Goal: Transaction & Acquisition: Book appointment/travel/reservation

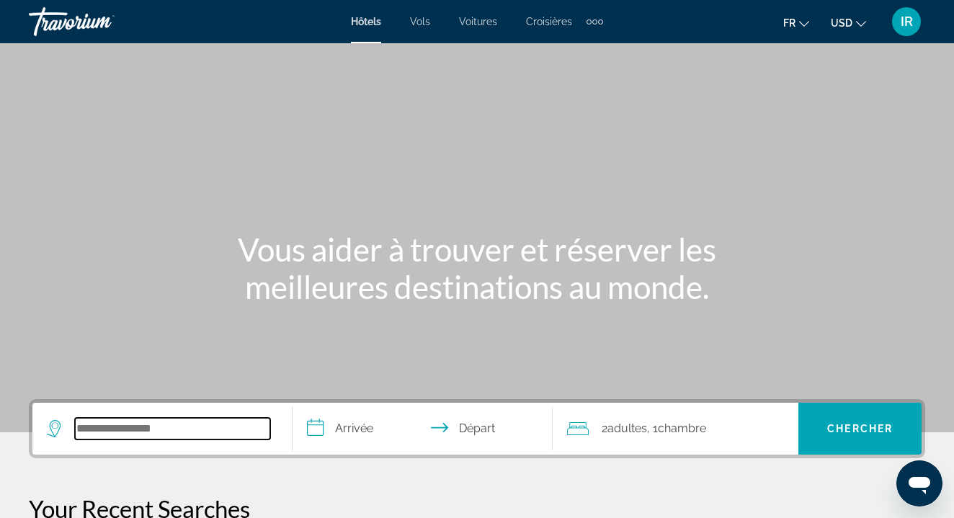
click at [186, 439] on input "Search widget" at bounding box center [172, 429] width 195 height 22
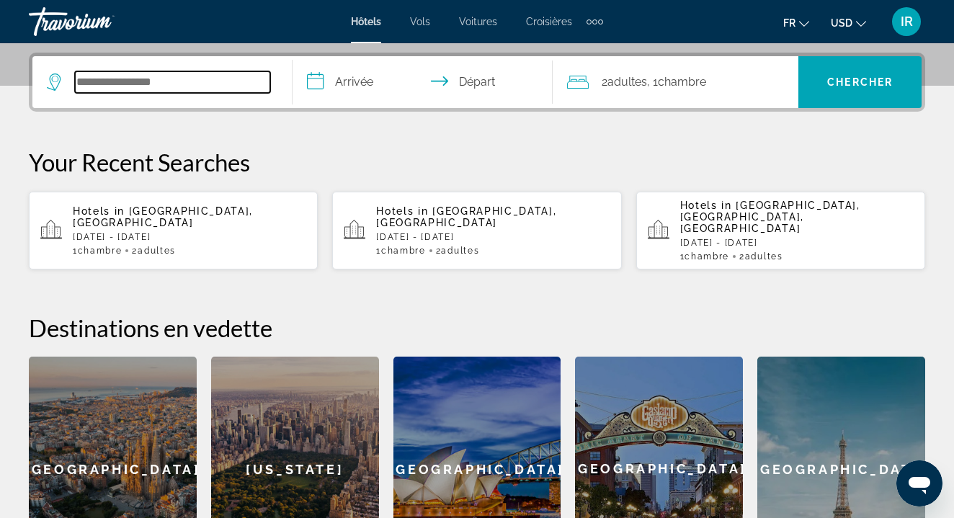
scroll to position [352, 0]
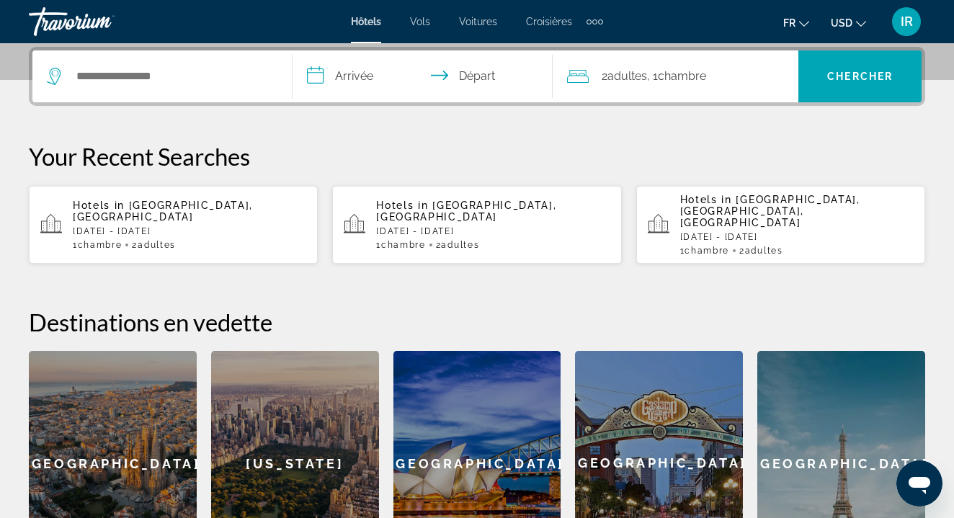
click at [562, 240] on div "1 Chambre pièces 2 Adulte Adultes" at bounding box center [492, 245] width 233 height 10
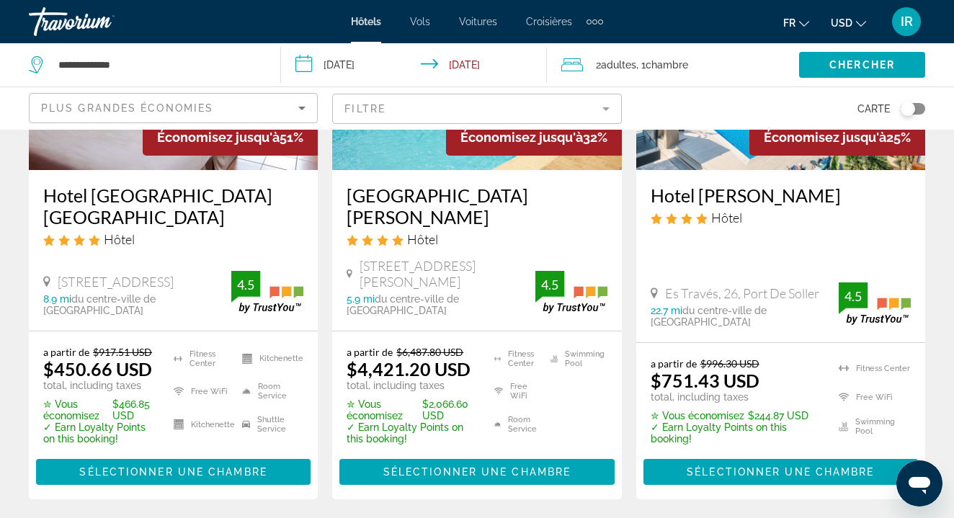
scroll to position [137, 0]
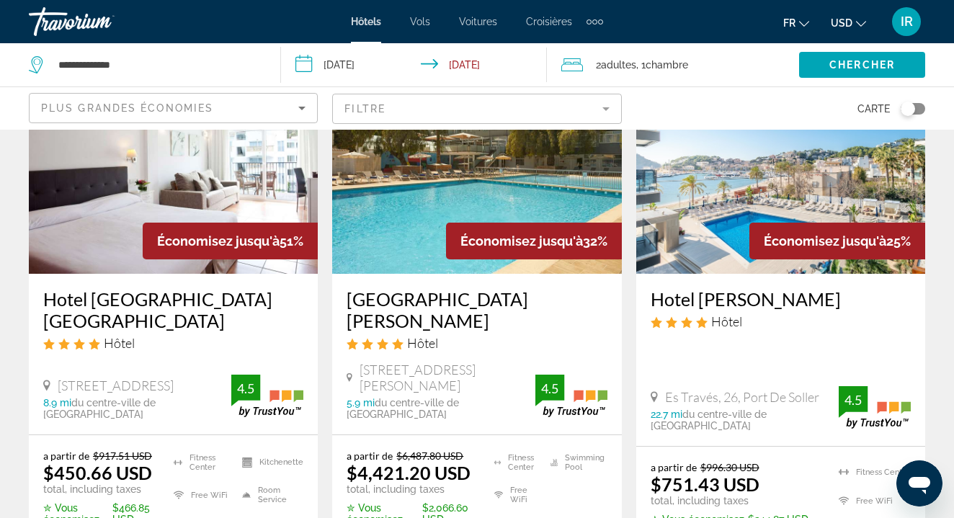
click at [223, 215] on img "Main content" at bounding box center [173, 158] width 289 height 231
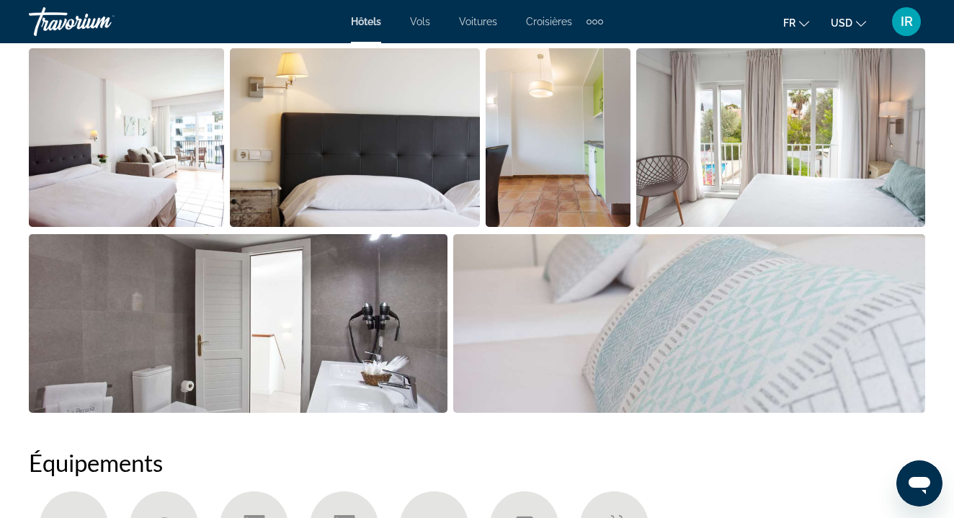
scroll to position [1024, 0]
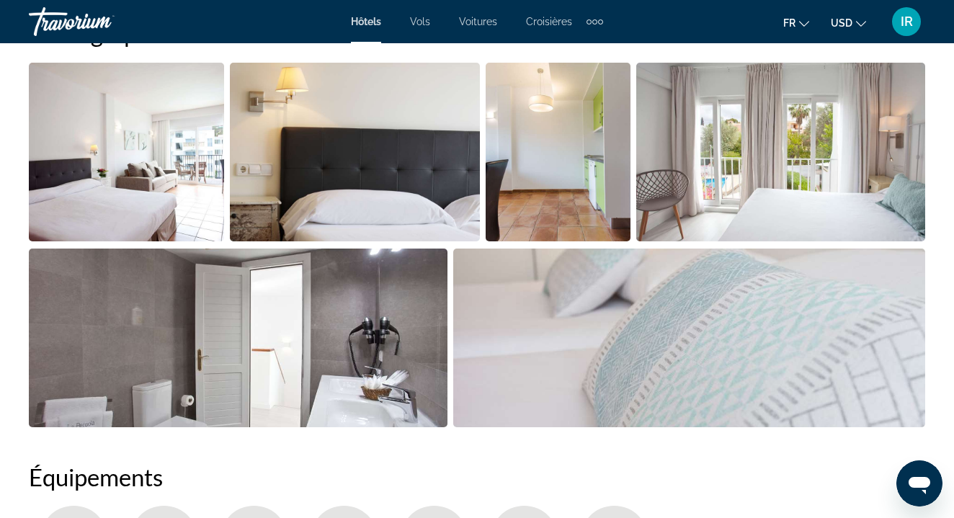
click at [277, 298] on img "Open full-screen image slider" at bounding box center [238, 338] width 419 height 179
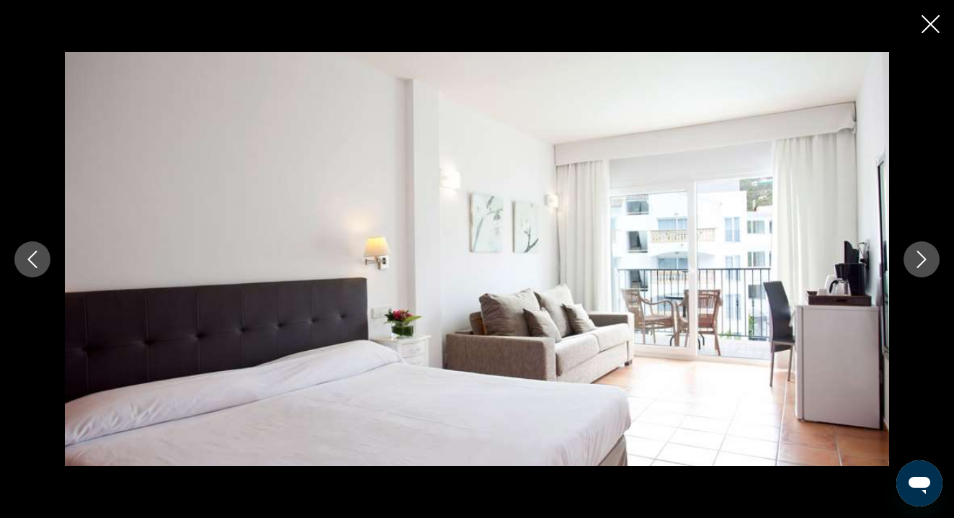
click at [924, 19] on icon "Close slideshow" at bounding box center [930, 24] width 18 height 18
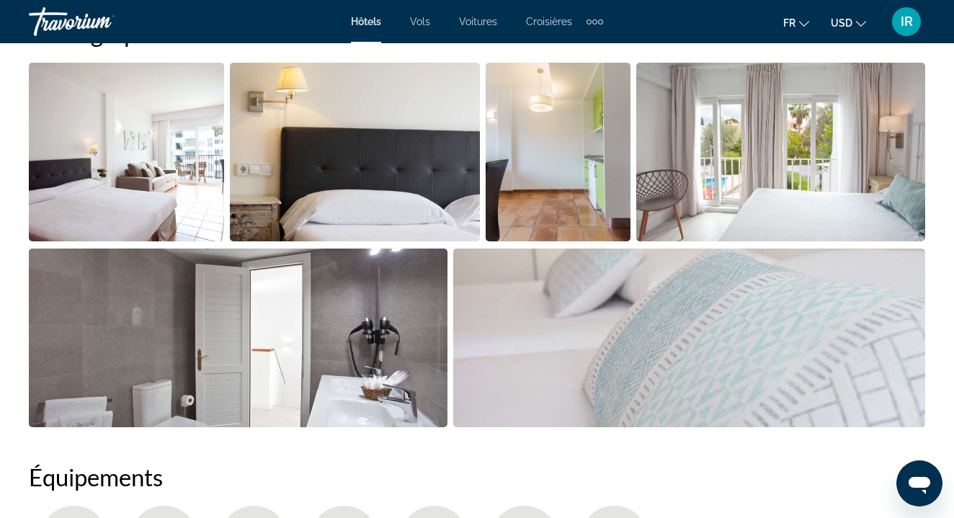
click at [177, 220] on img "Open full-screen image slider" at bounding box center [126, 152] width 195 height 179
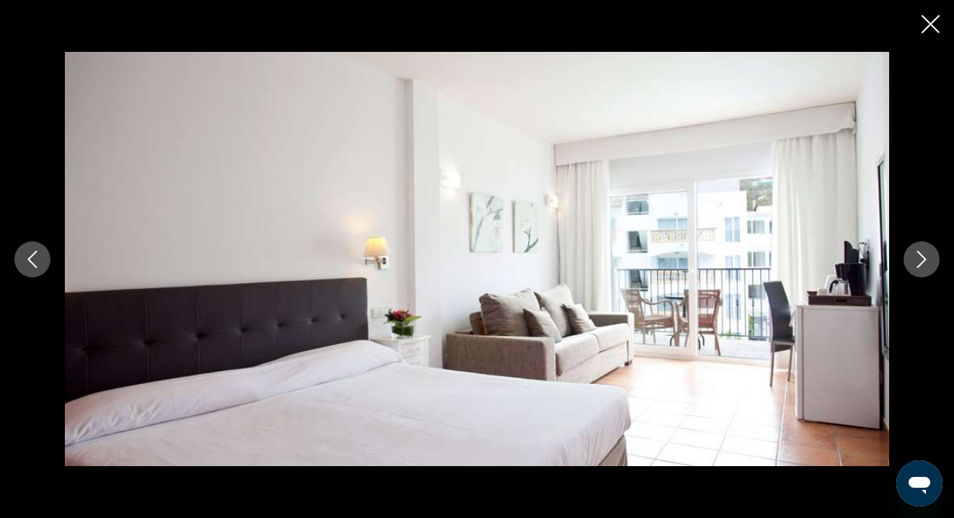
click at [923, 32] on icon "Close slideshow" at bounding box center [930, 24] width 18 height 18
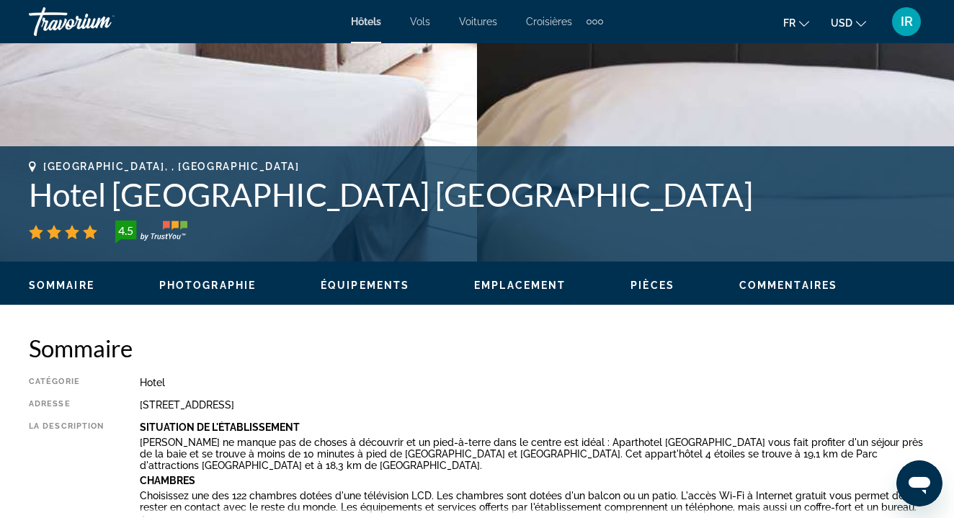
scroll to position [463, 0]
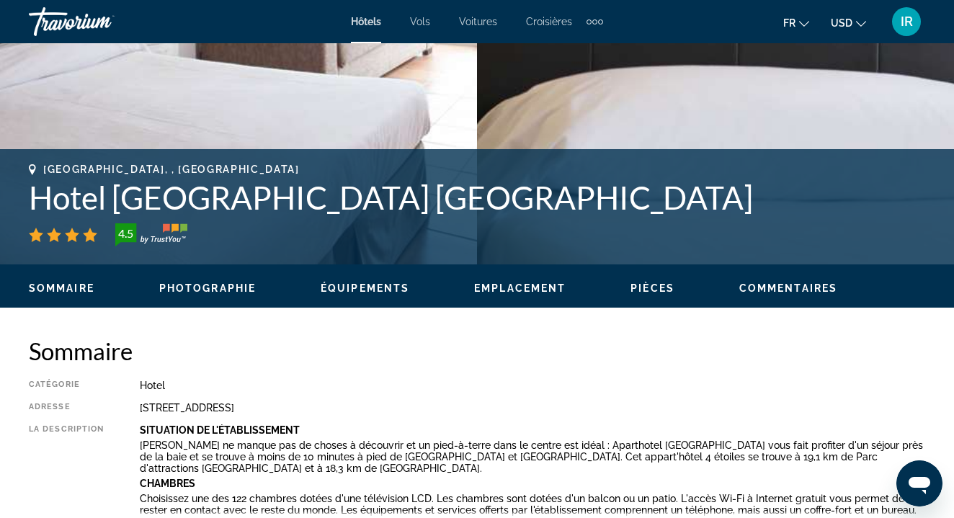
click at [652, 286] on span "Pièces" at bounding box center [652, 288] width 44 height 12
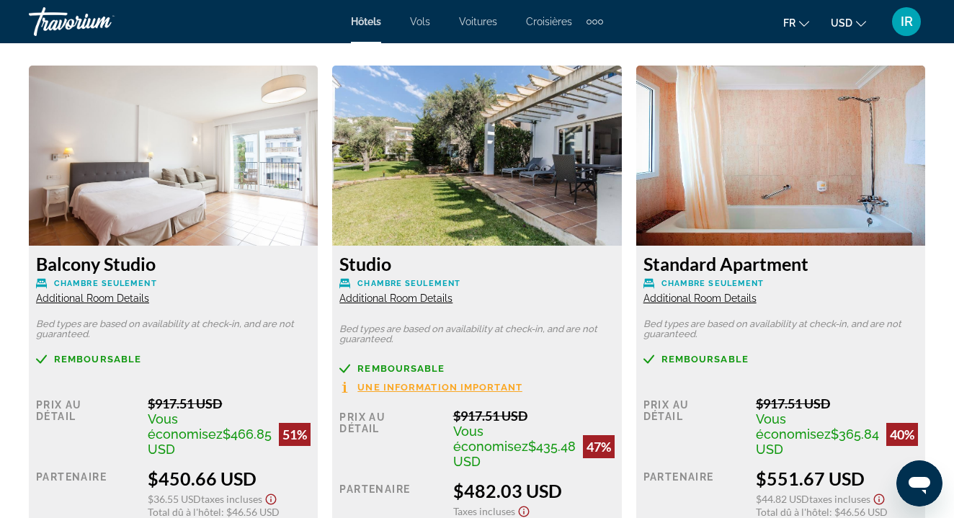
scroll to position [2226, 0]
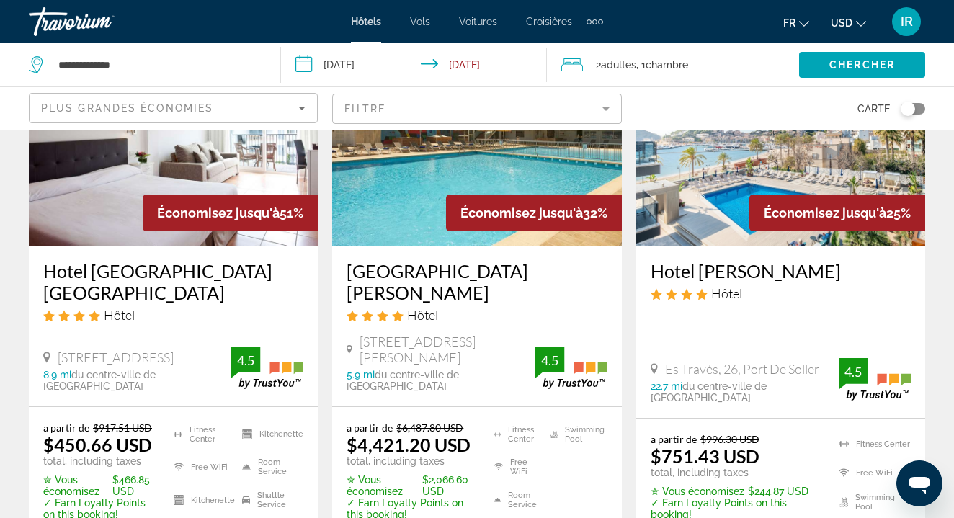
scroll to position [166, 0]
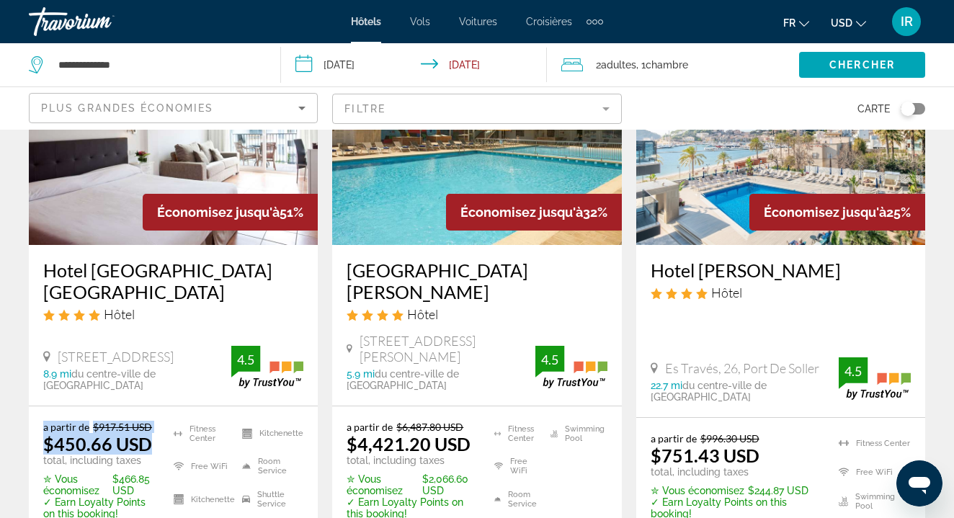
drag, startPoint x: 43, startPoint y: 393, endPoint x: 155, endPoint y: 409, distance: 112.7
click at [156, 421] on div "a partir de $917.51 USD $450.66 USD total, including taxes" at bounding box center [99, 443] width 112 height 45
copy div "a partir de $917.51 USD $450.66 USD"
click at [852, 16] on button "USD USD ($) MXN (Mex$) CAD (Can$) GBP (£) EUR (€) AUD (A$) NZD (NZ$) CNY (CN¥)" at bounding box center [848, 22] width 35 height 21
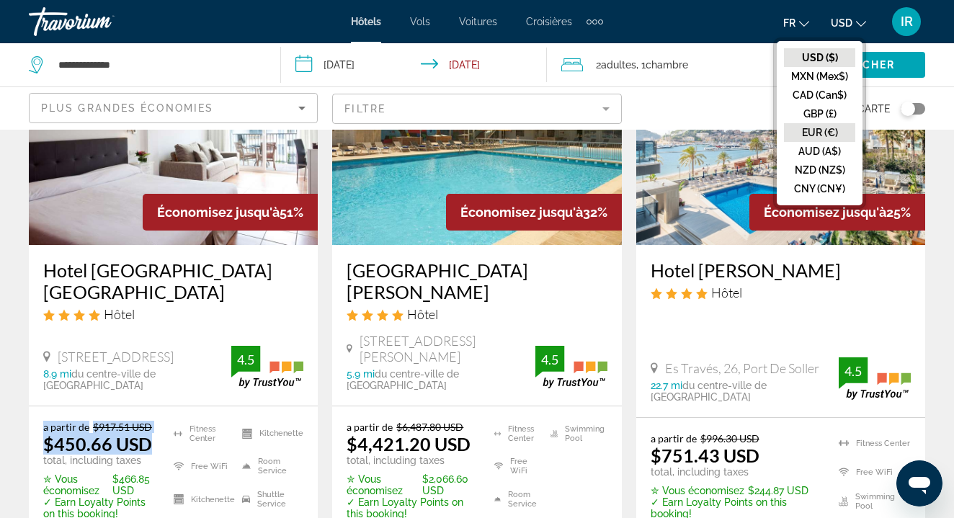
click at [822, 128] on button "EUR (€)" at bounding box center [819, 132] width 71 height 19
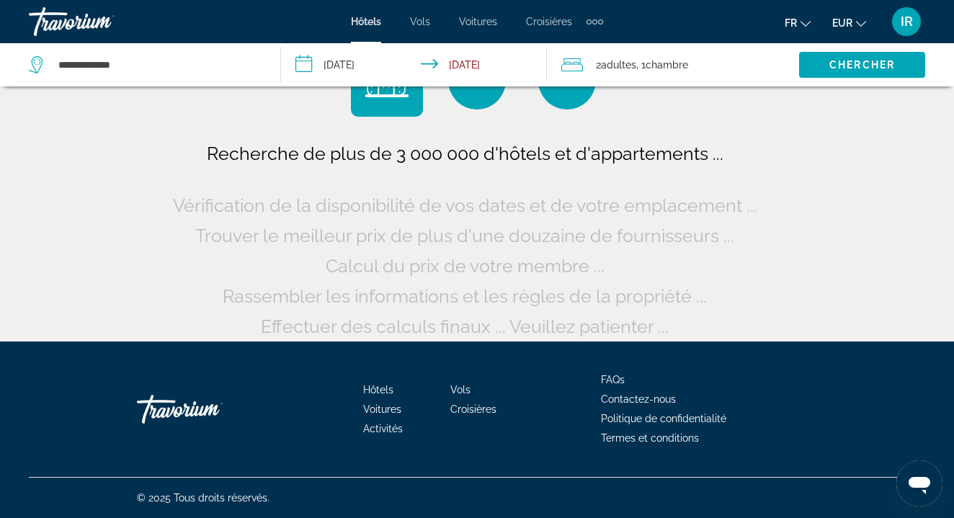
scroll to position [63, 0]
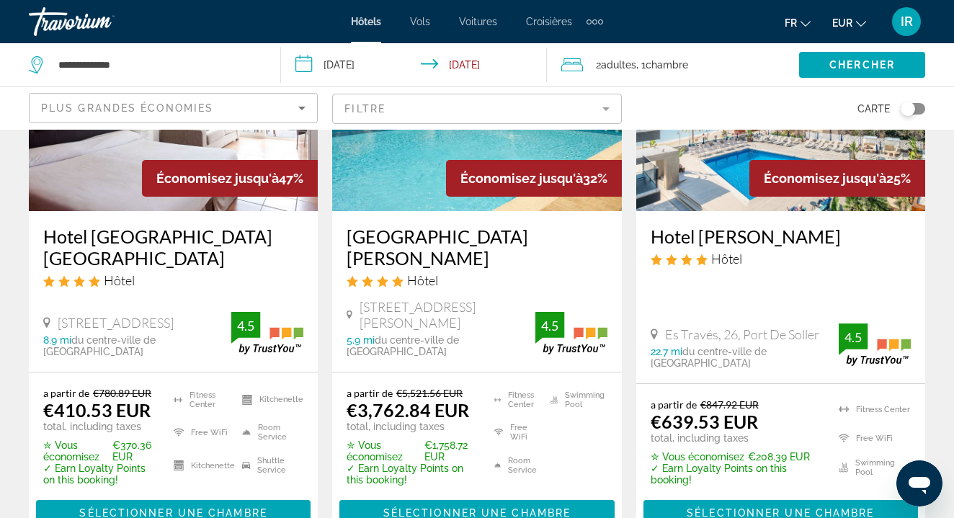
scroll to position [202, 0]
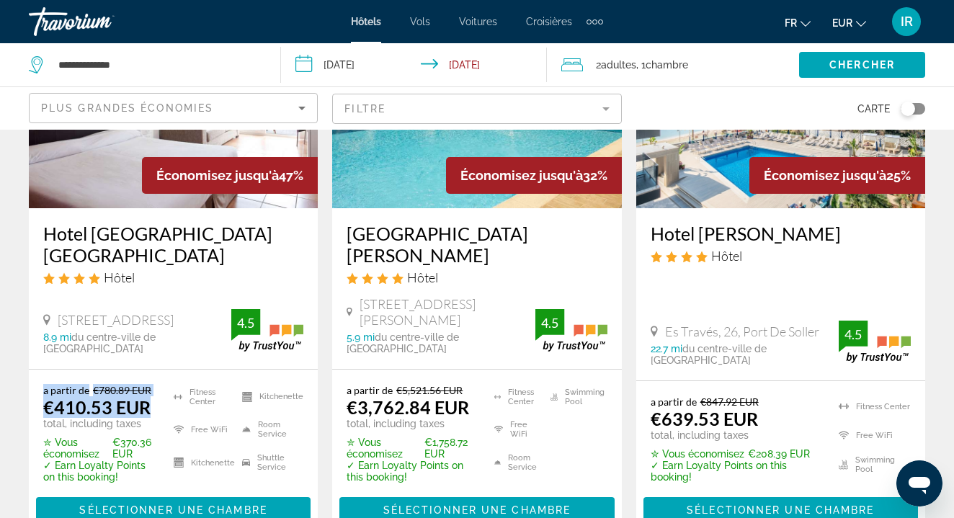
drag, startPoint x: 44, startPoint y: 359, endPoint x: 152, endPoint y: 375, distance: 109.3
click at [152, 384] on div "a partir de €780.89 EUR €410.53 EUR total, including taxes" at bounding box center [99, 406] width 112 height 45
copy div "a partir de €780.89 EUR €410.53 EUR"
